Goal: Task Accomplishment & Management: Manage account settings

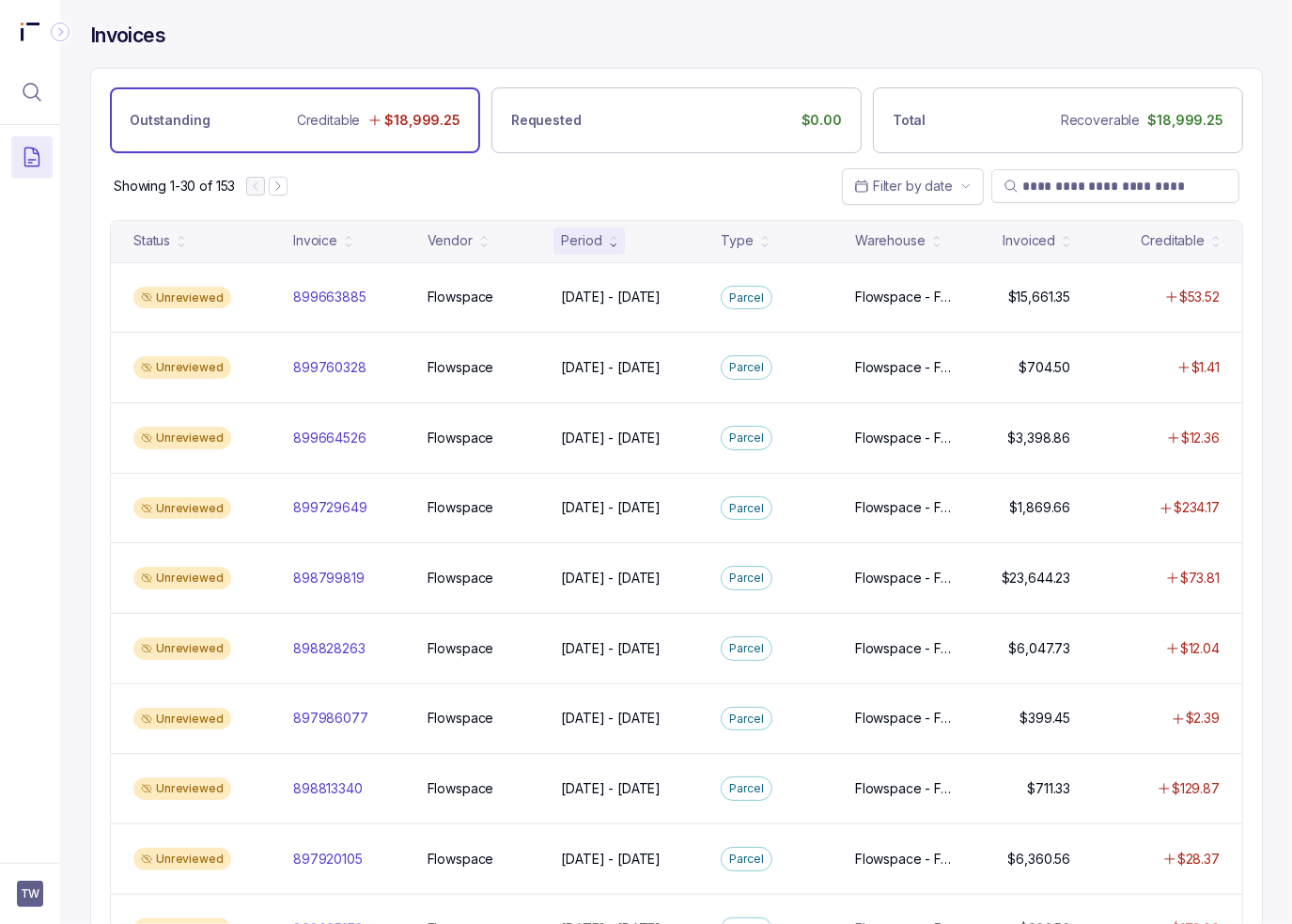
click at [487, 201] on div "Showing 1-30 of 153 Filter by date" at bounding box center [677, 186] width 1171 height 66
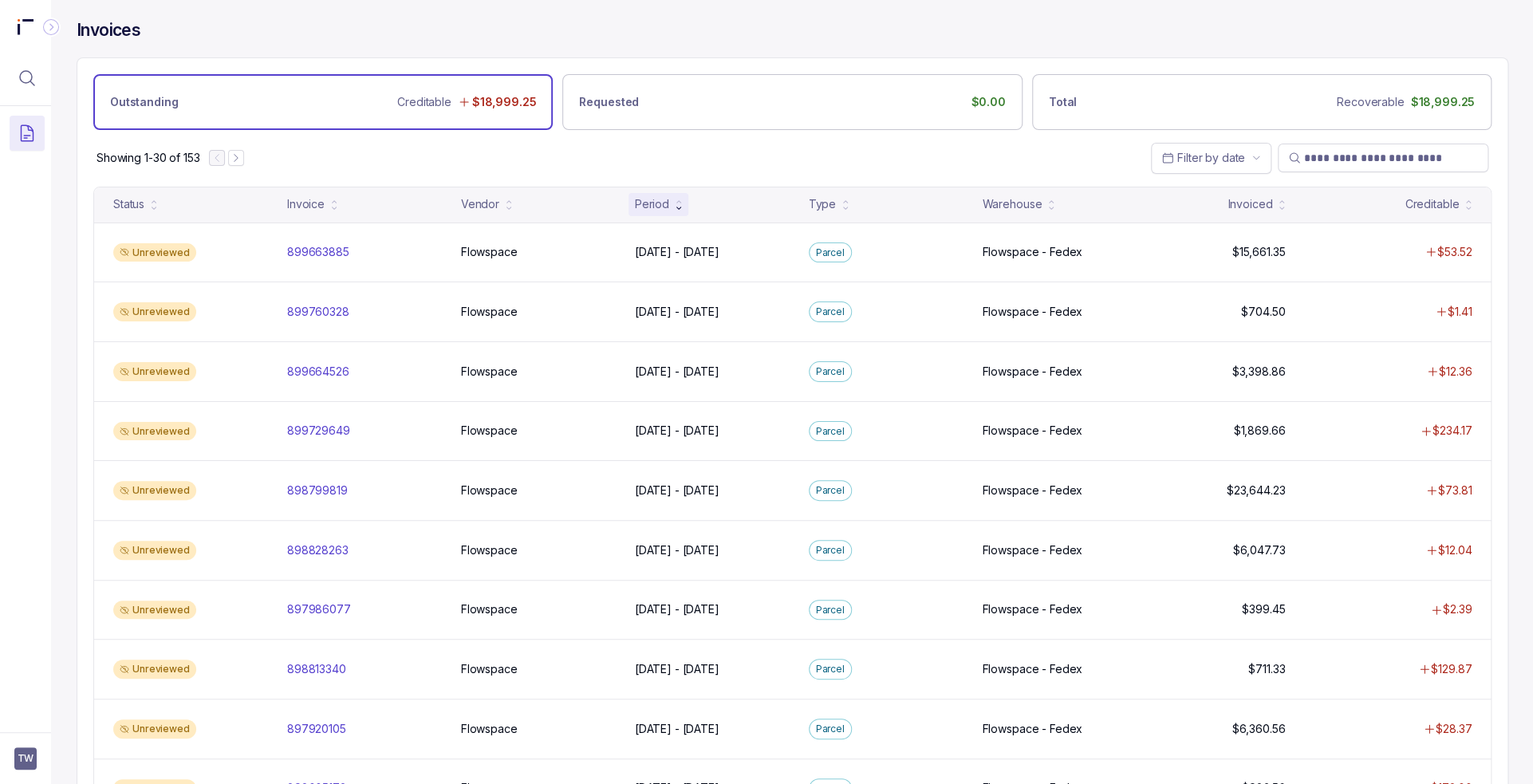
drag, startPoint x: 0, startPoint y: 239, endPoint x: 20, endPoint y: 234, distance: 20.6
click at [20, 234] on div at bounding box center [25, 414] width 51 height 616
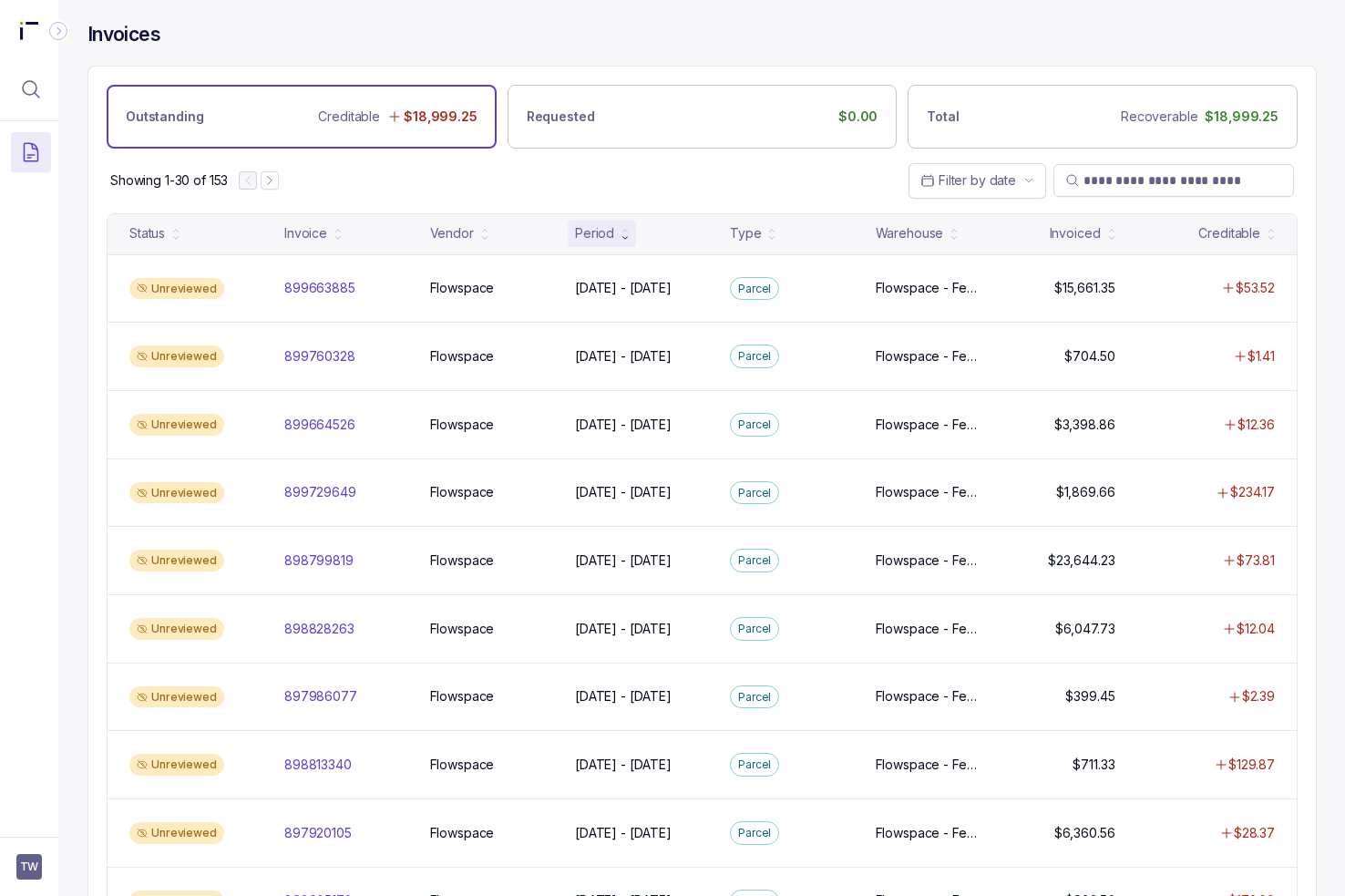
click at [477, 178] on div "Showing 1-30 of 153 Filter by date" at bounding box center [702, 181] width 1228 height 64
click at [436, 185] on div "Showing 1-30 of 153 Filter by date" at bounding box center [702, 181] width 1228 height 64
click at [518, 167] on div "Showing 1-30 of 153 Filter by date" at bounding box center [702, 181] width 1228 height 64
click at [587, 182] on div "Showing 1-30 of 153 Filter by date" at bounding box center [702, 181] width 1228 height 64
click at [365, 50] on div "Invoices" at bounding box center [702, 44] width 1230 height 44
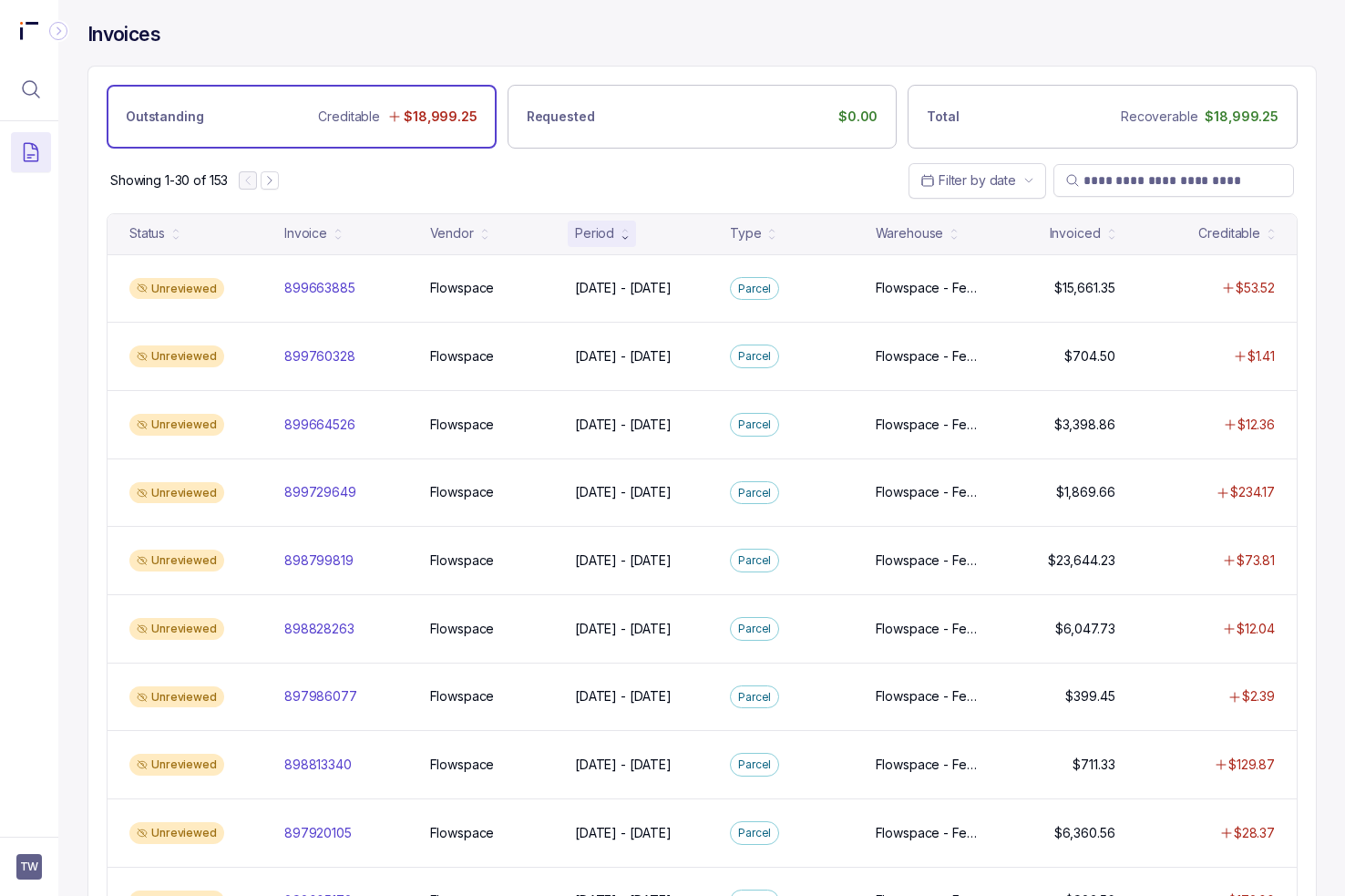
click at [521, 187] on div "Showing 1-30 of 153 Filter by date" at bounding box center [702, 181] width 1228 height 64
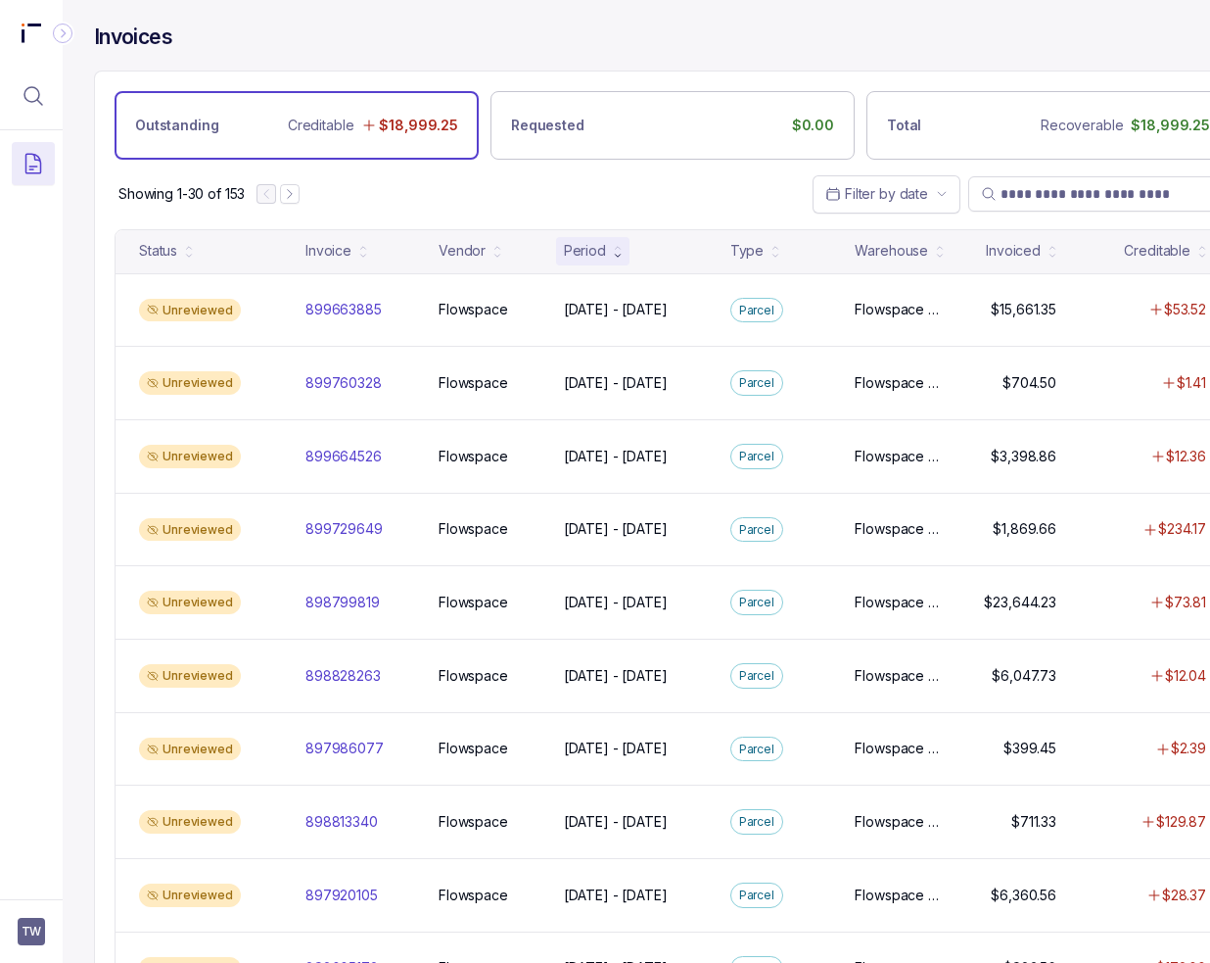
drag, startPoint x: 339, startPoint y: 51, endPoint x: 187, endPoint y: 65, distance: 152.4
click at [339, 51] on div "Invoices" at bounding box center [672, 47] width 1157 height 47
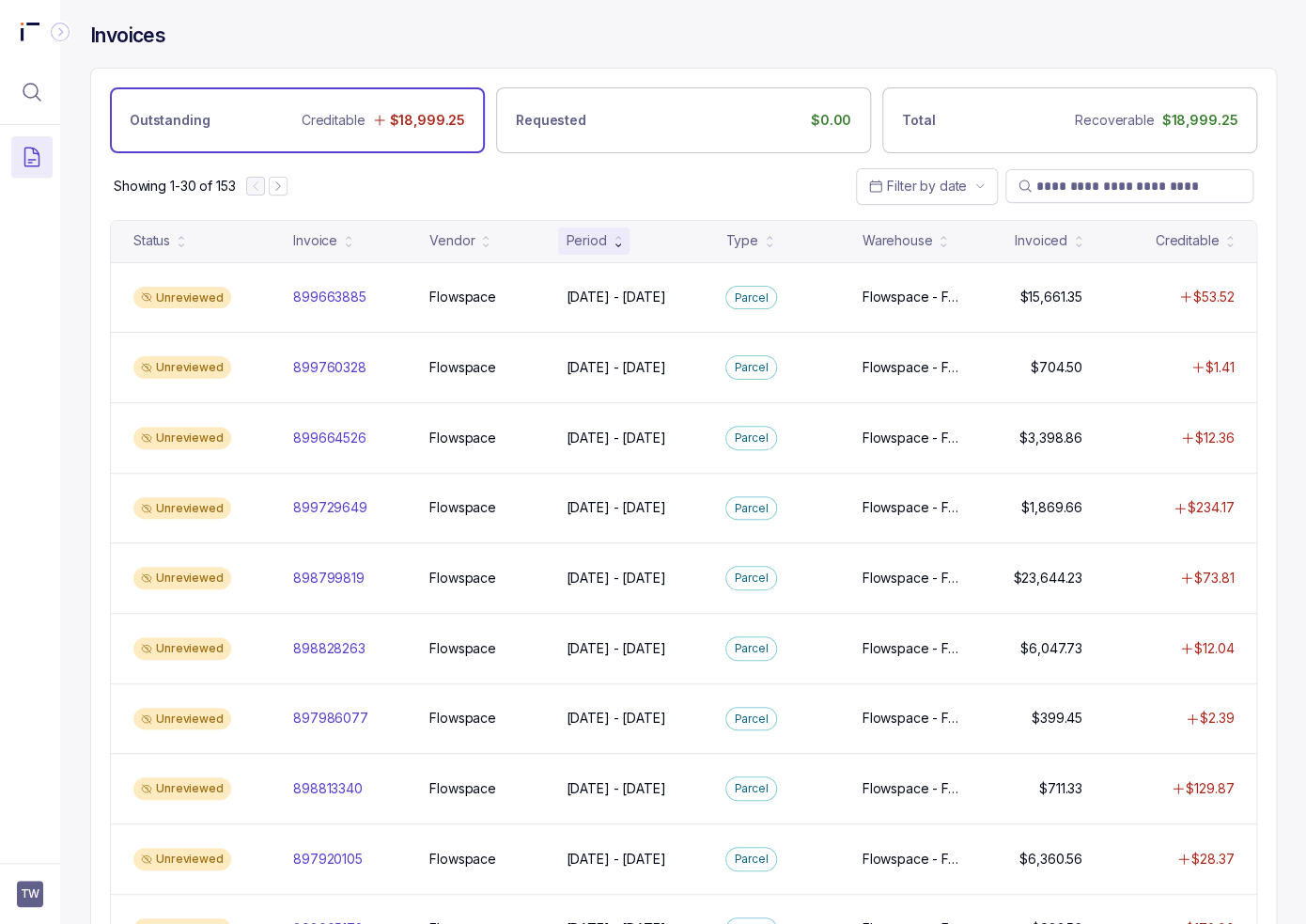
click at [497, 176] on div "Showing 1-30 of 153 Filter by date" at bounding box center [683, 186] width 1185 height 66
click at [356, 37] on div "Invoices" at bounding box center [683, 45] width 1187 height 45
drag, startPoint x: 669, startPoint y: 199, endPoint x: 659, endPoint y: 194, distance: 11.2
click at [668, 199] on div "Showing 1-30 of 153 Filter by date" at bounding box center [683, 186] width 1185 height 66
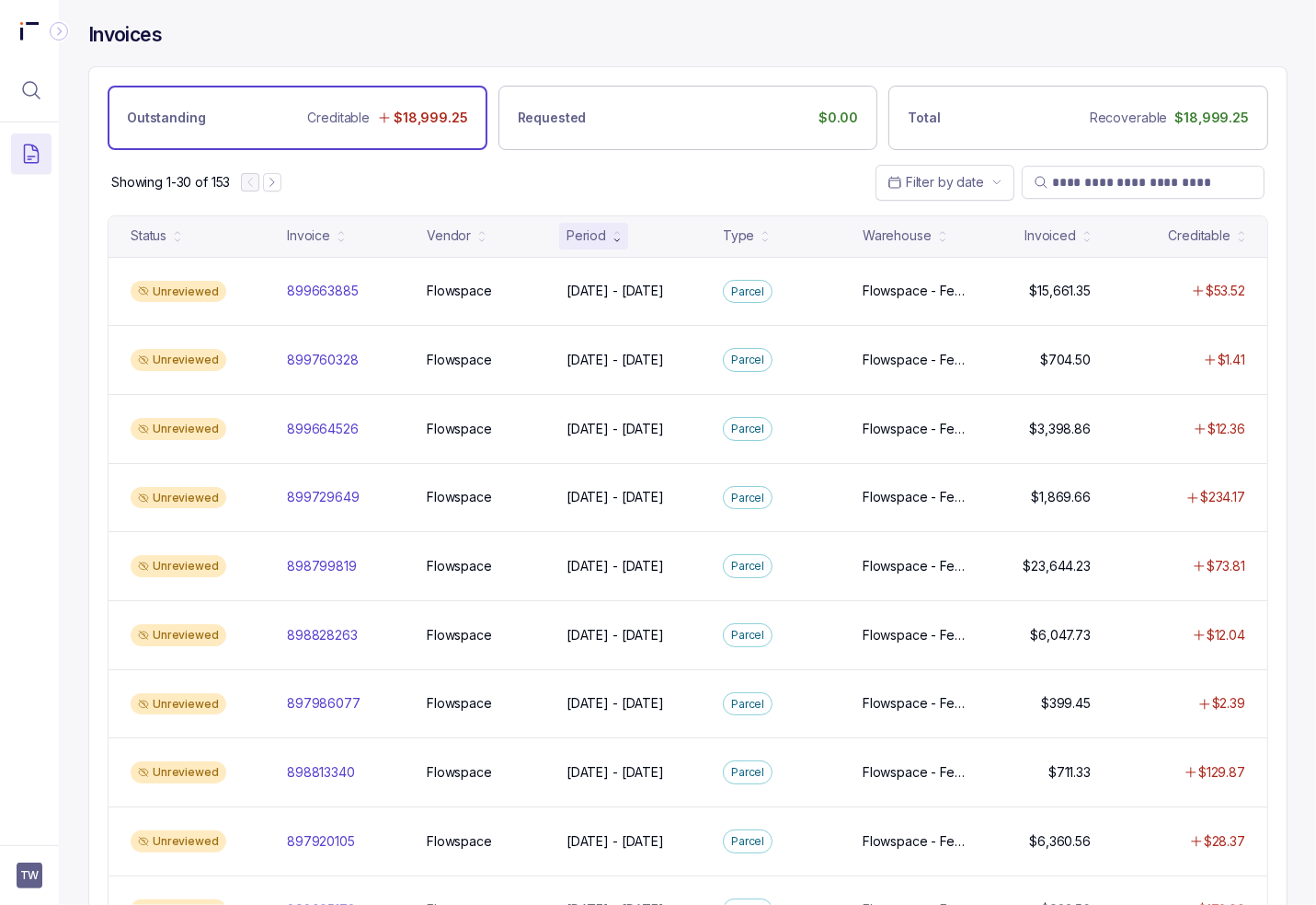
click at [370, 179] on div "Showing 1-30 of 153 Filter by date" at bounding box center [688, 182] width 1198 height 65
click at [33, 885] on span "TW" at bounding box center [29, 875] width 25 height 25
click at [38, 850] on li "Logout" at bounding box center [111, 835] width 190 height 29
click at [55, 835] on p "Logout" at bounding box center [121, 835] width 153 height 19
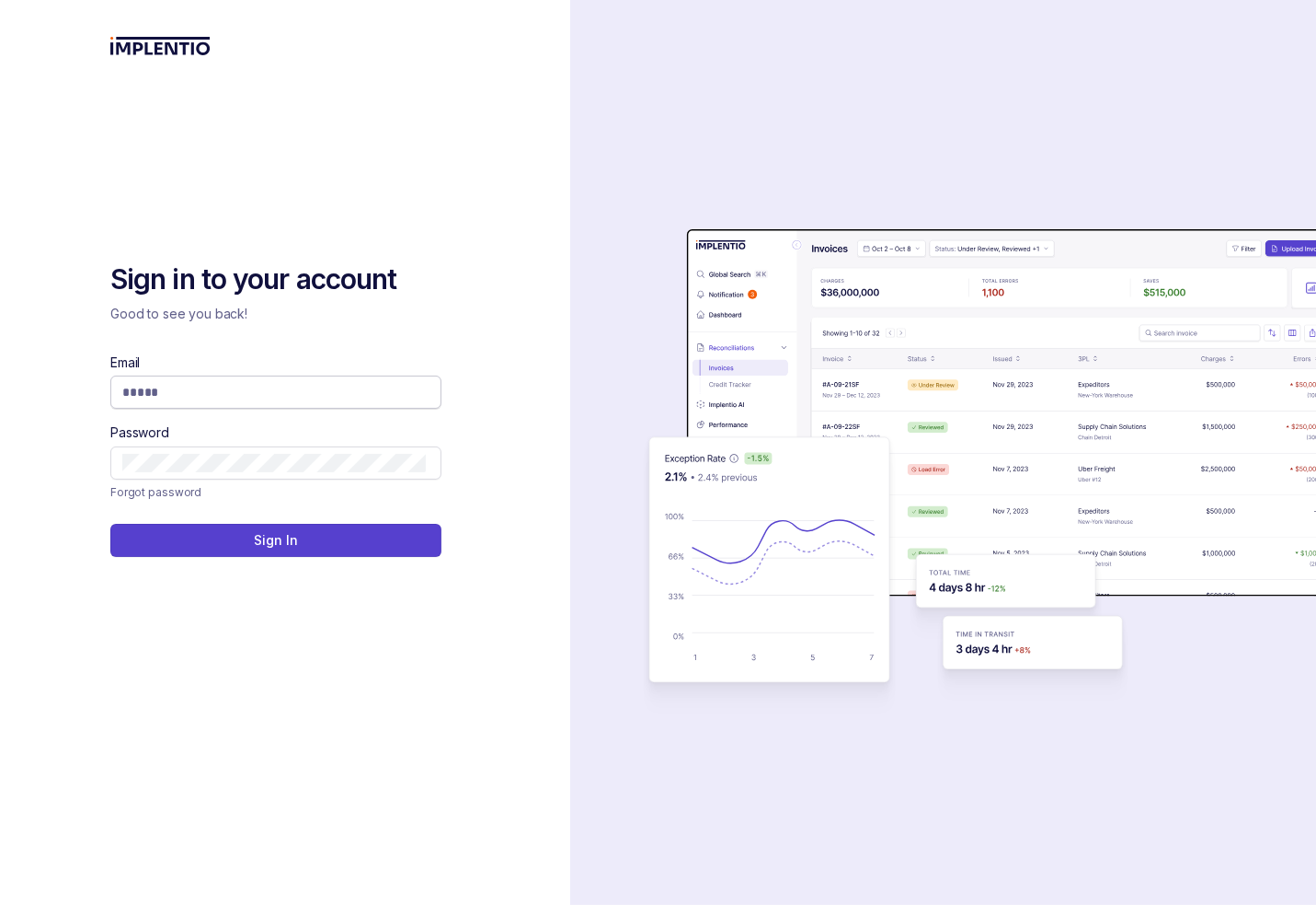
click at [330, 392] on input "Email" at bounding box center [273, 392] width 303 height 19
click at [212, 175] on div "Sign in to your account Good to see you back! Email Password Forgot password Si…" at bounding box center [286, 452] width 349 height 905
